Goal: Transaction & Acquisition: Book appointment/travel/reservation

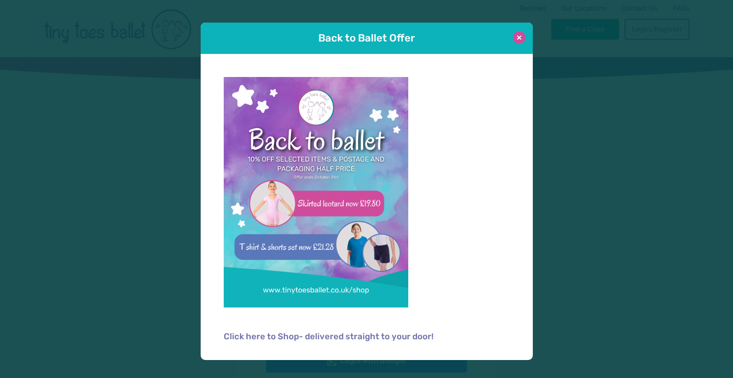
click at [519, 40] on button at bounding box center [519, 37] width 12 height 12
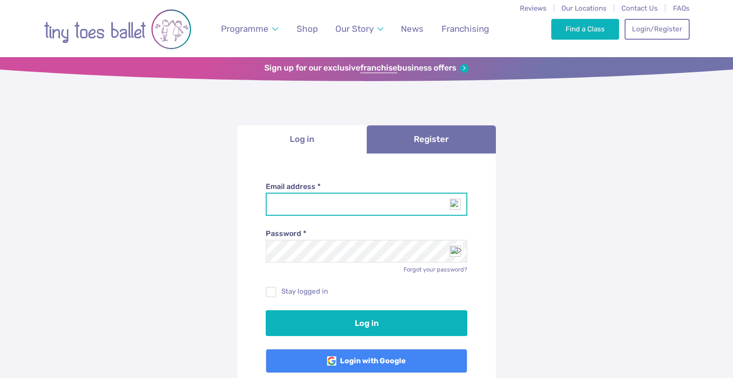
click at [304, 214] on input "Email address *" at bounding box center [367, 204] width 202 height 23
type input "**********"
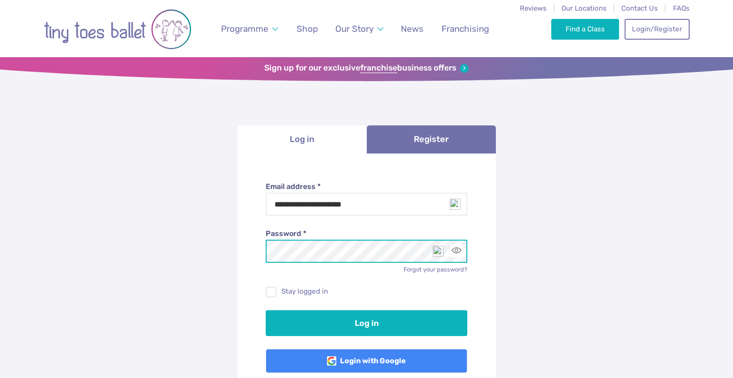
click at [266, 310] on button "Log in" at bounding box center [367, 323] width 202 height 26
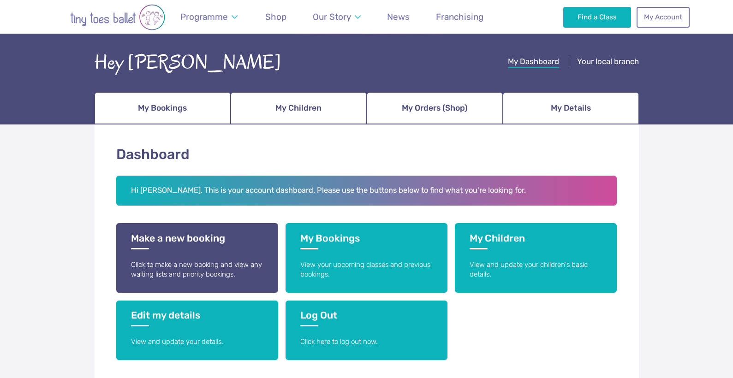
scroll to position [60, 0]
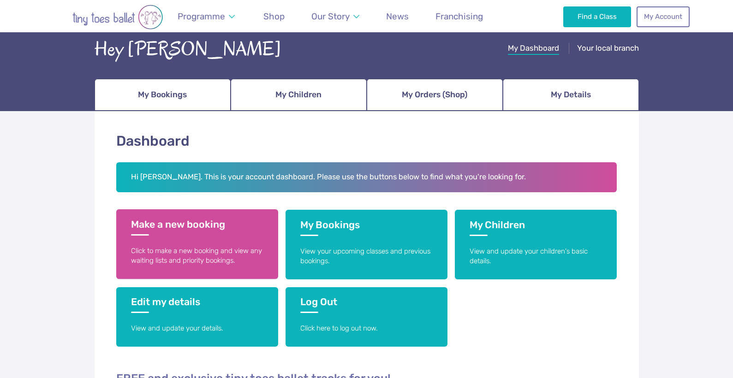
click at [230, 259] on p "Click to make a new booking and view any waiting lists and priority bookings." at bounding box center [197, 256] width 132 height 20
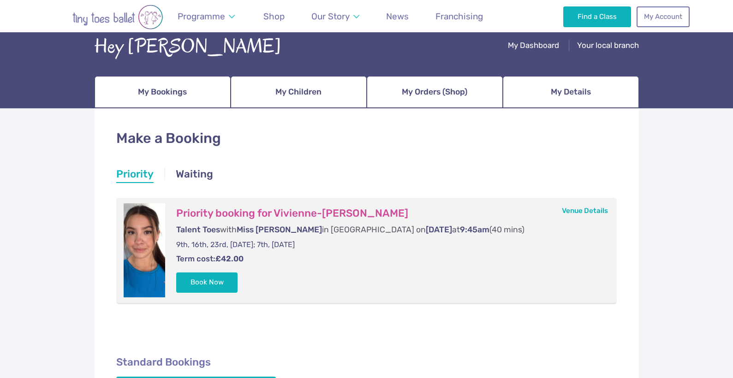
scroll to position [70, 0]
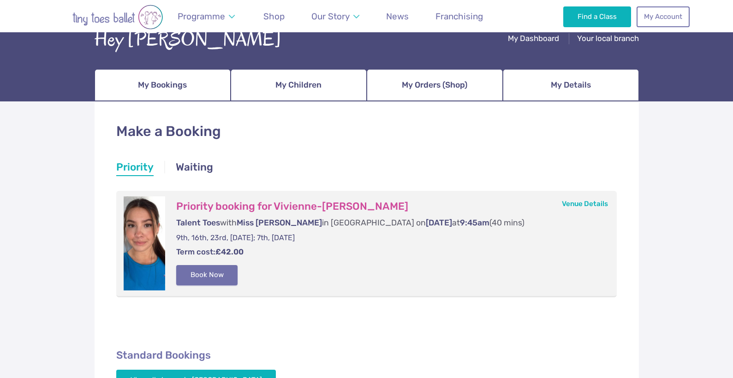
click at [218, 280] on button "Book Now" at bounding box center [207, 275] width 62 height 20
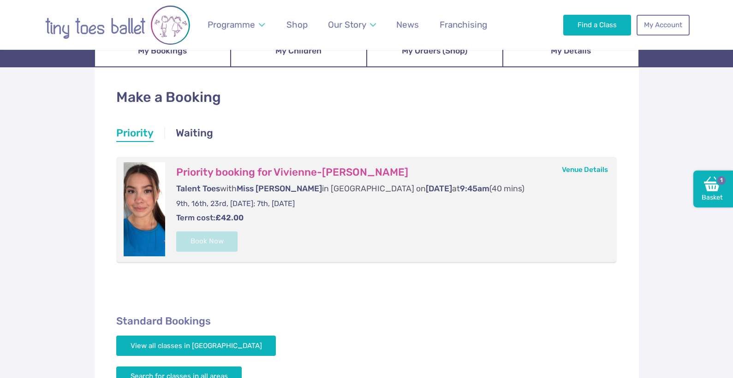
scroll to position [0, 0]
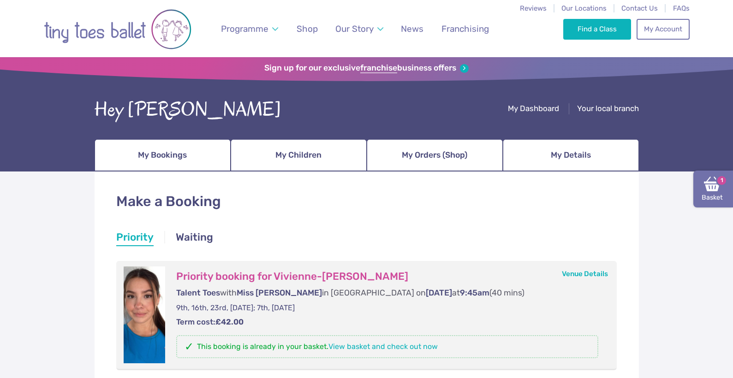
click at [710, 188] on img at bounding box center [712, 184] width 17 height 17
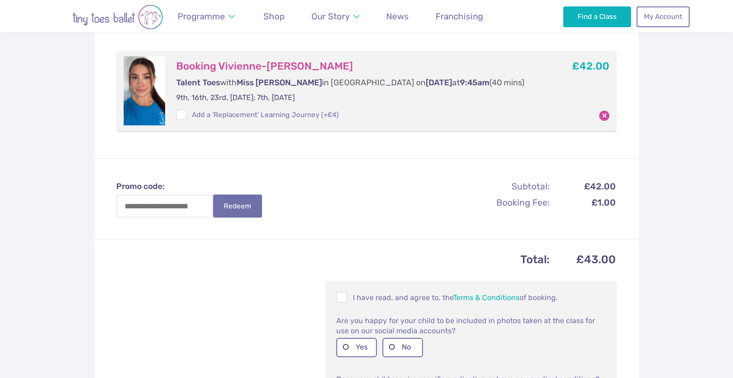
scroll to position [272, 0]
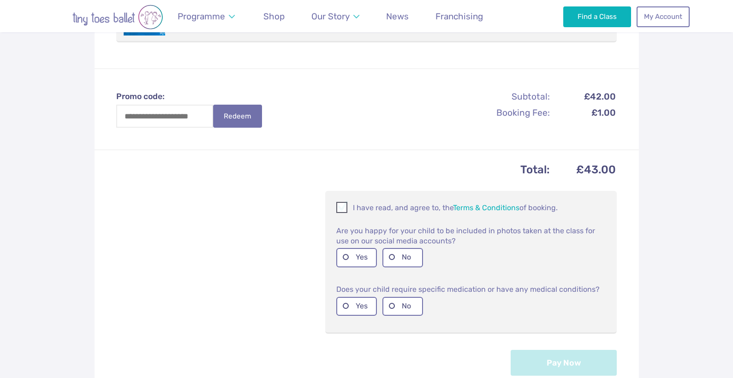
click at [351, 209] on p "I have read, and agree to, the Terms & Conditions of booking." at bounding box center [470, 207] width 269 height 11
click at [399, 258] on label "No" at bounding box center [402, 257] width 41 height 19
click at [400, 308] on label "No" at bounding box center [402, 306] width 41 height 19
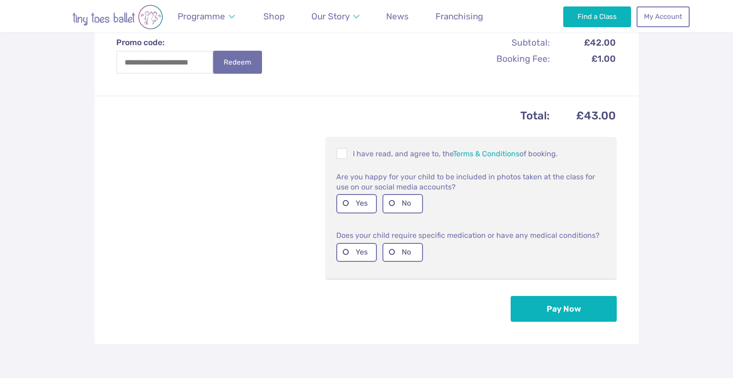
scroll to position [348, 0]
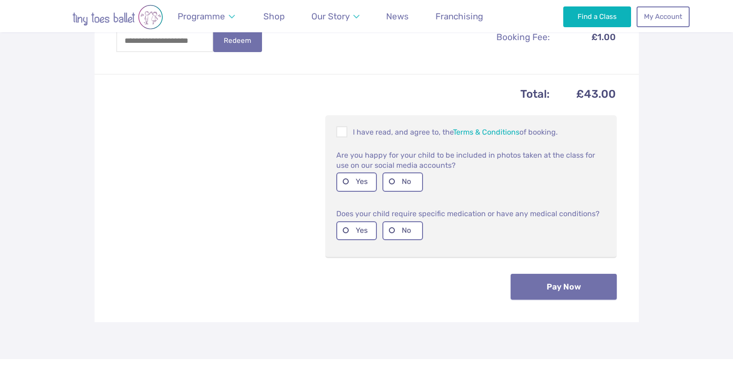
click at [565, 292] on button "Pay Now" at bounding box center [564, 287] width 106 height 26
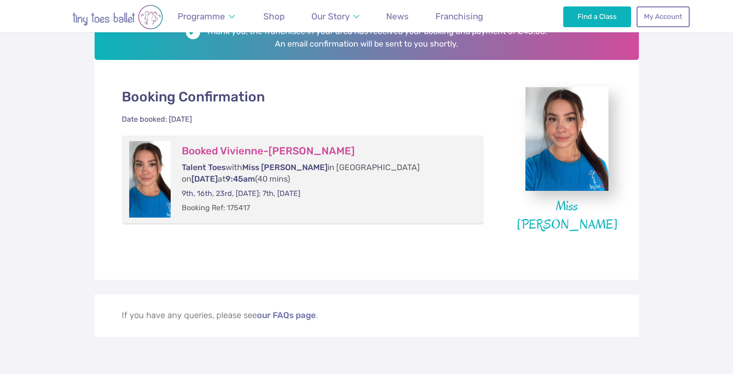
scroll to position [168, 0]
